Goal: Information Seeking & Learning: Understand process/instructions

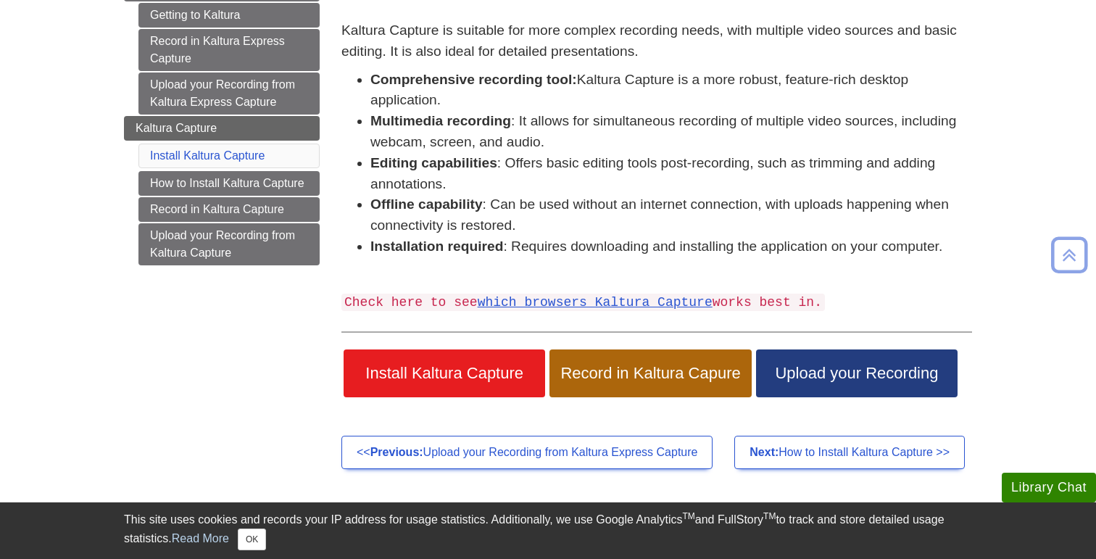
scroll to position [208, 0]
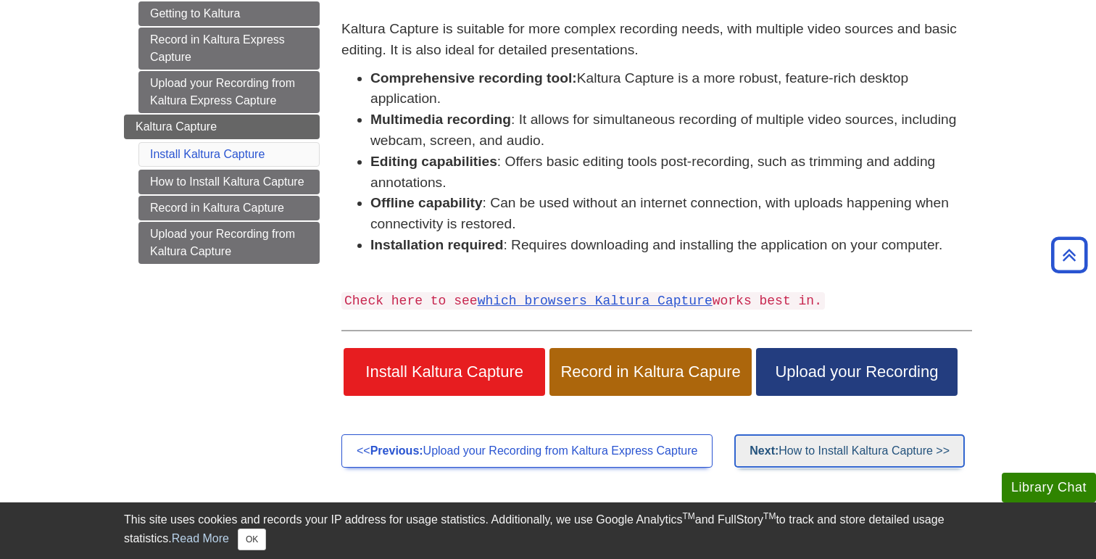
click at [800, 450] on link "Next: How to Install Kaltura Capture >>" at bounding box center [849, 450] width 231 height 33
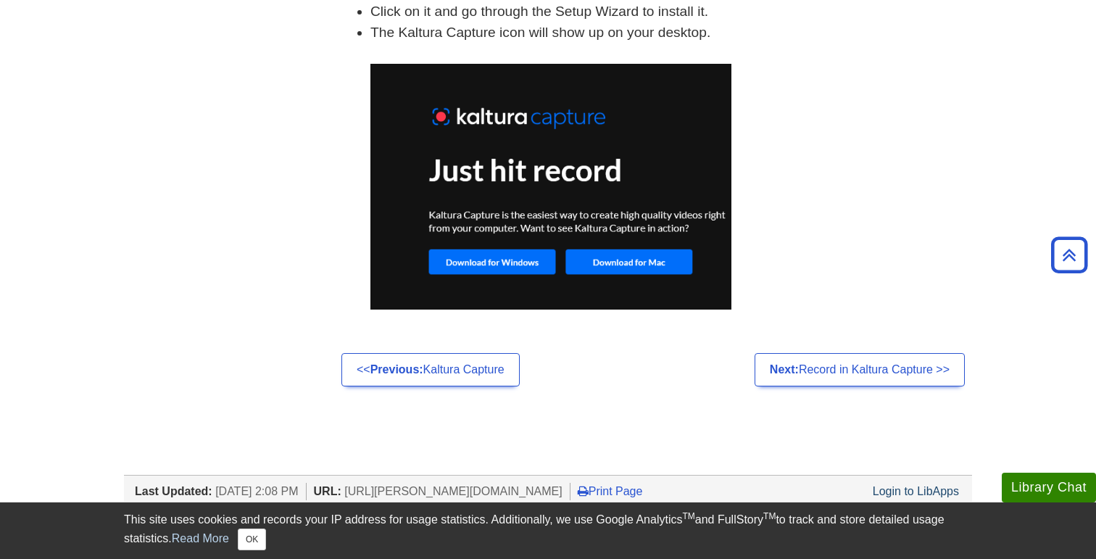
scroll to position [1106, 0]
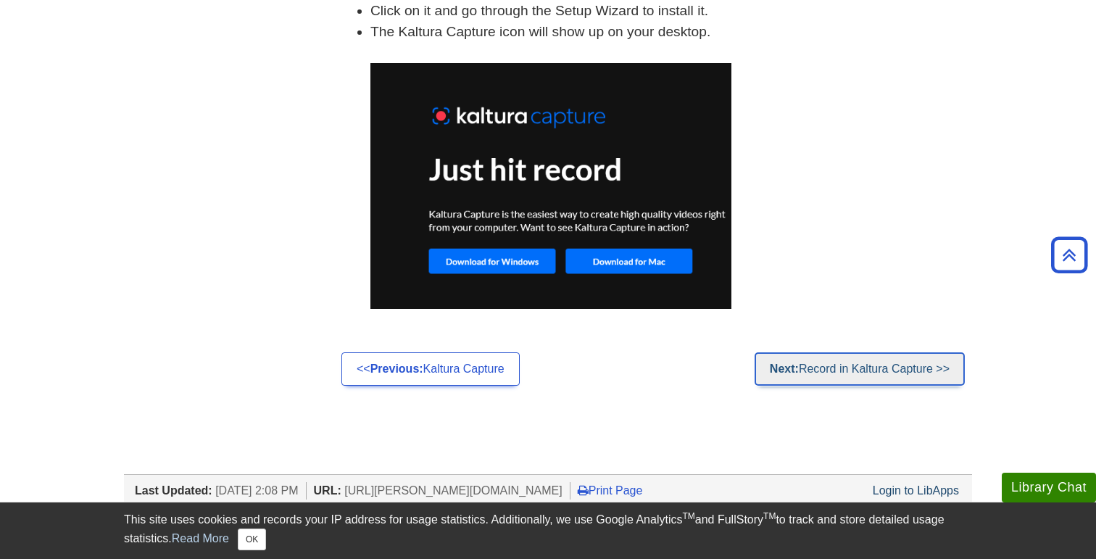
click at [816, 375] on link "Next: Record in Kaltura Capture >>" at bounding box center [860, 368] width 210 height 33
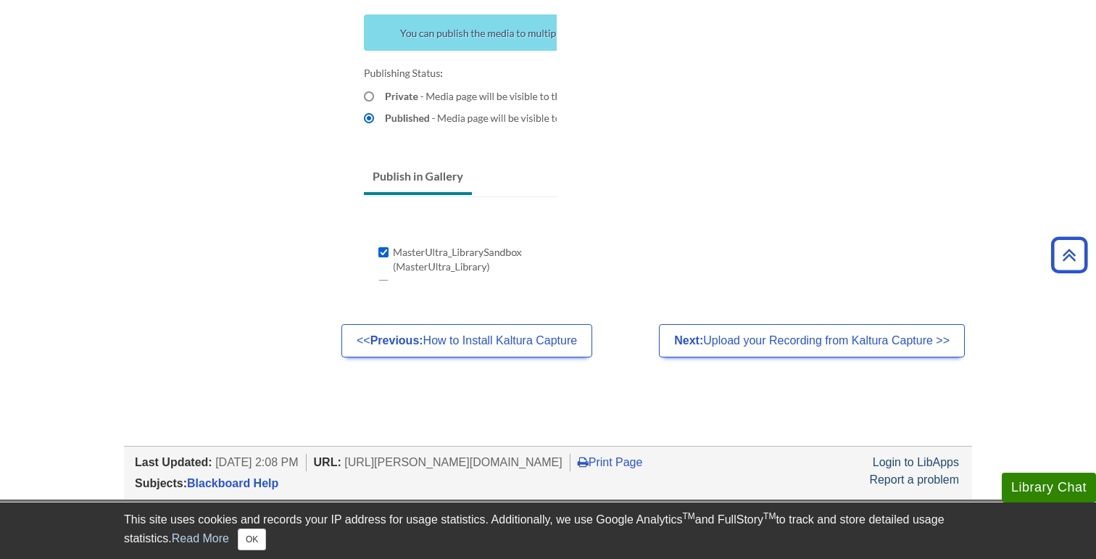
scroll to position [1359, 0]
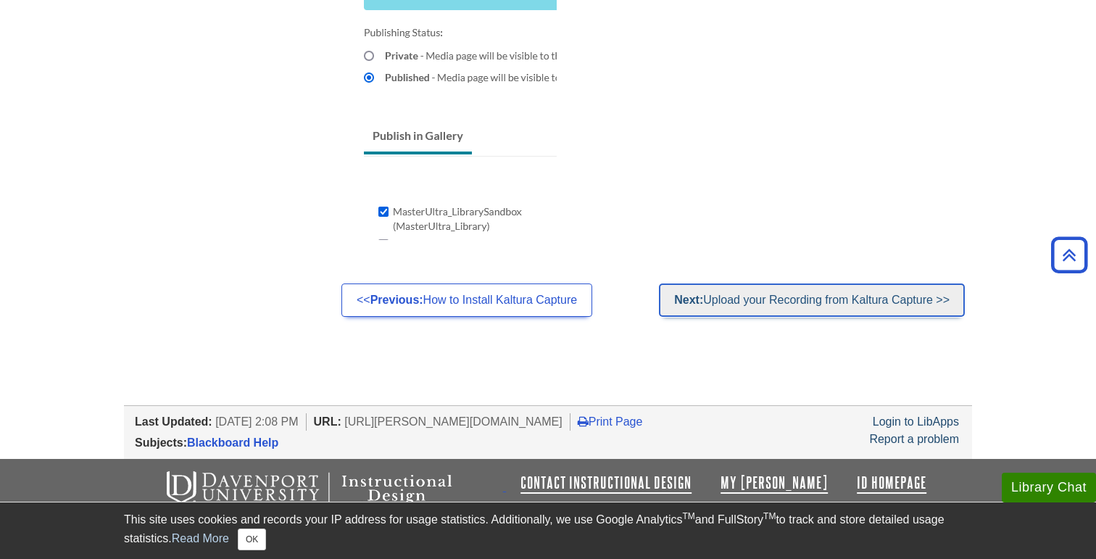
click at [748, 298] on link "Next: Upload your Recording from Kaltura Capture >>" at bounding box center [812, 299] width 306 height 33
